Goal: Find specific page/section: Find specific page/section

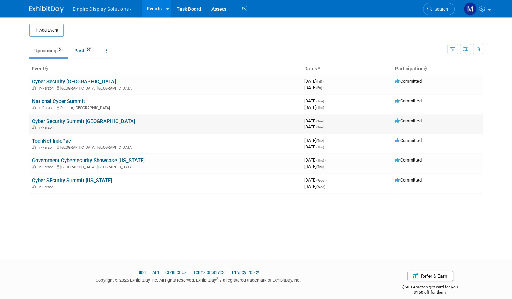
click at [73, 121] on link "Cyber Security Summit [GEOGRAPHIC_DATA]" at bounding box center [83, 121] width 103 height 6
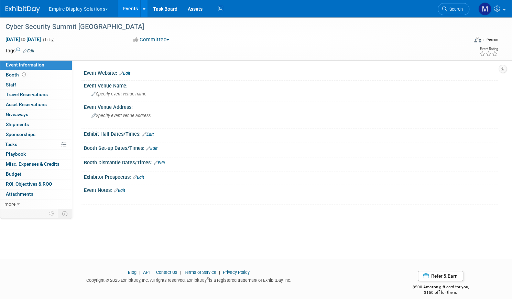
click at [109, 7] on button "Empire Display Solutions" at bounding box center [82, 7] width 68 height 15
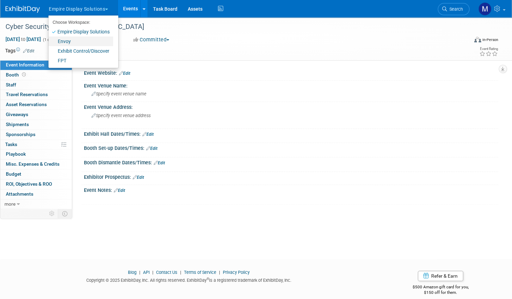
click at [89, 40] on link "Envoy" at bounding box center [80, 41] width 65 height 10
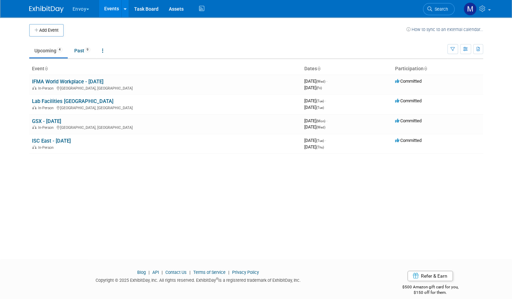
click at [81, 8] on button "Envoy" at bounding box center [85, 7] width 26 height 15
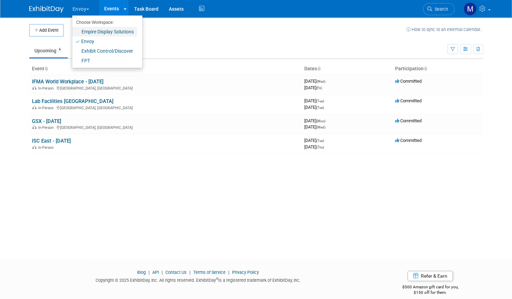
click at [85, 29] on link "Empire Display Solutions" at bounding box center [104, 32] width 65 height 10
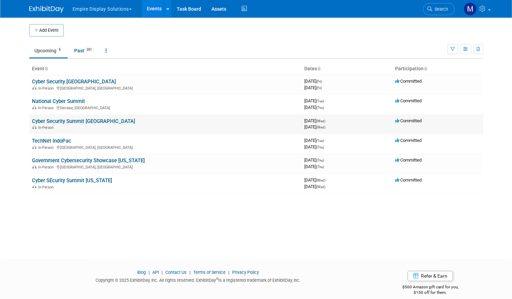
click at [62, 119] on link "Cyber Security Summit Silicon Valley" at bounding box center [83, 121] width 103 height 6
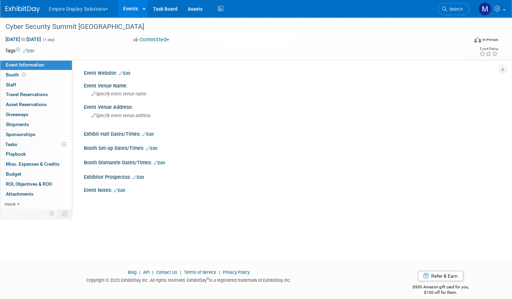
click at [143, 9] on link "Events" at bounding box center [130, 8] width 25 height 17
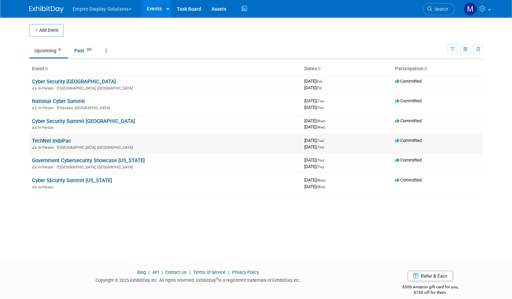
click at [52, 139] on link "TechNet IndoPac" at bounding box center [51, 141] width 39 height 6
